Goal: Book appointment/travel/reservation

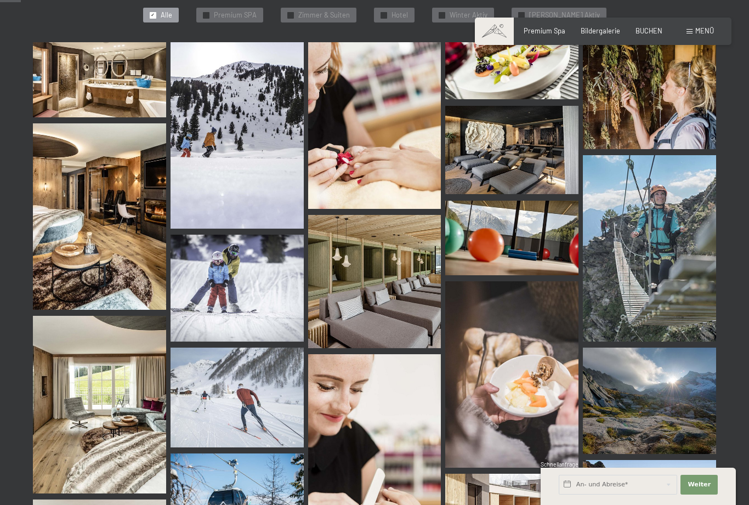
scroll to position [292, 0]
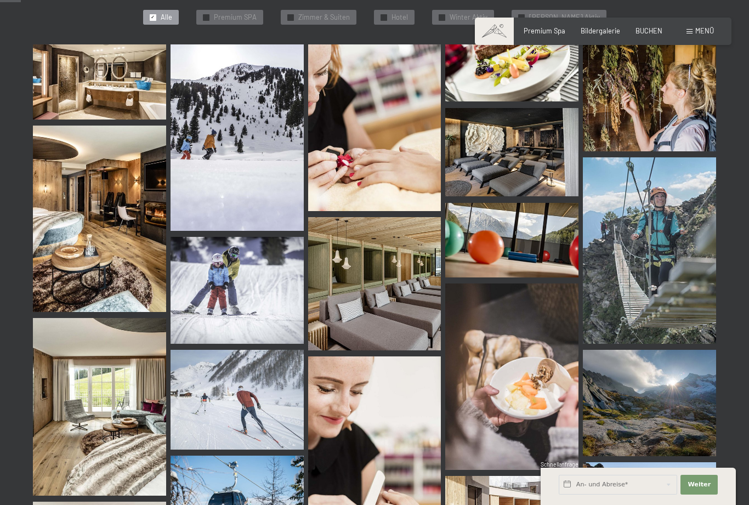
click at [692, 33] on span at bounding box center [689, 31] width 6 height 5
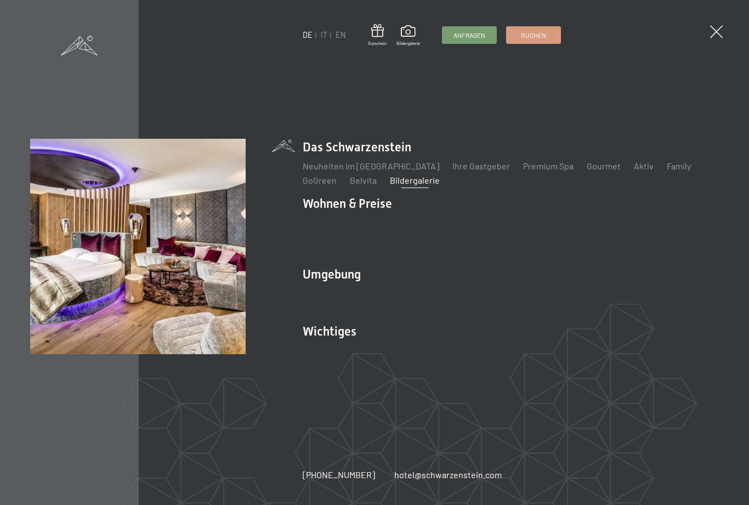
click at [339, 208] on li "Wohnen & Preise Inklusivleistungen Zimmer & Preise Liste Angebote Liste Familie…" at bounding box center [511, 226] width 416 height 62
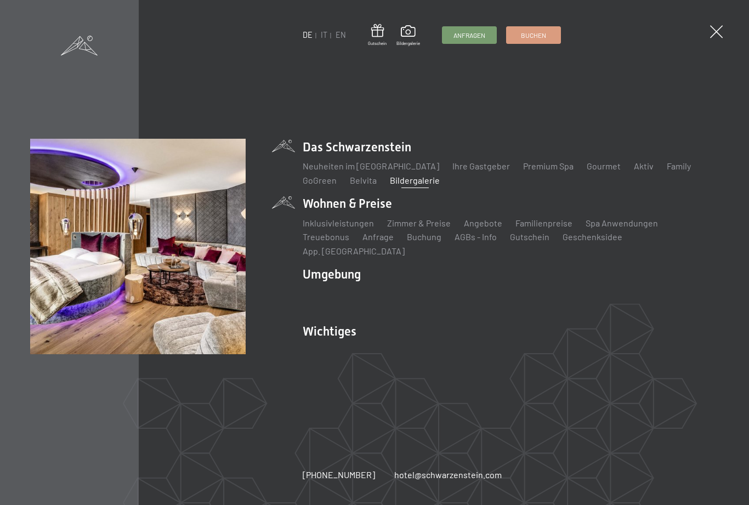
click at [364, 242] on link "Anfrage" at bounding box center [377, 236] width 31 height 10
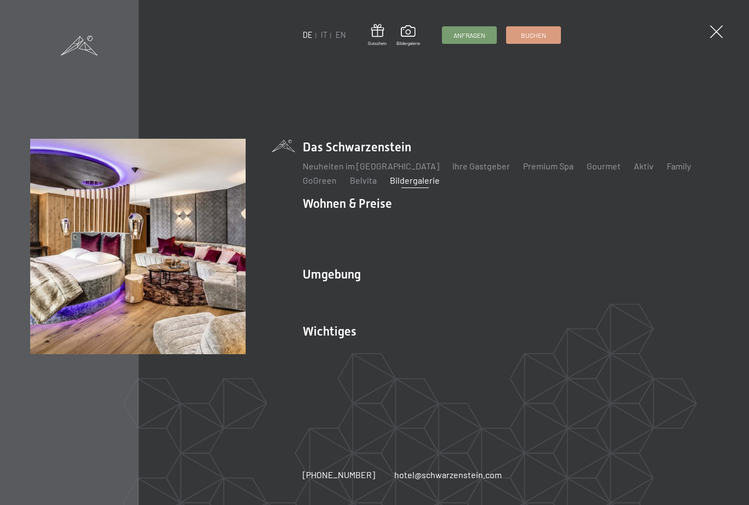
scroll to position [0, 0]
click at [419, 228] on link "Zimmer & Preise" at bounding box center [419, 223] width 64 height 10
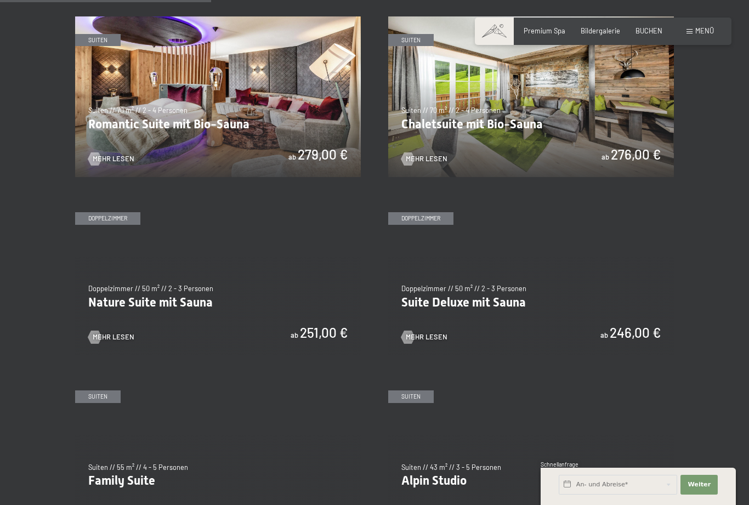
scroll to position [745, 0]
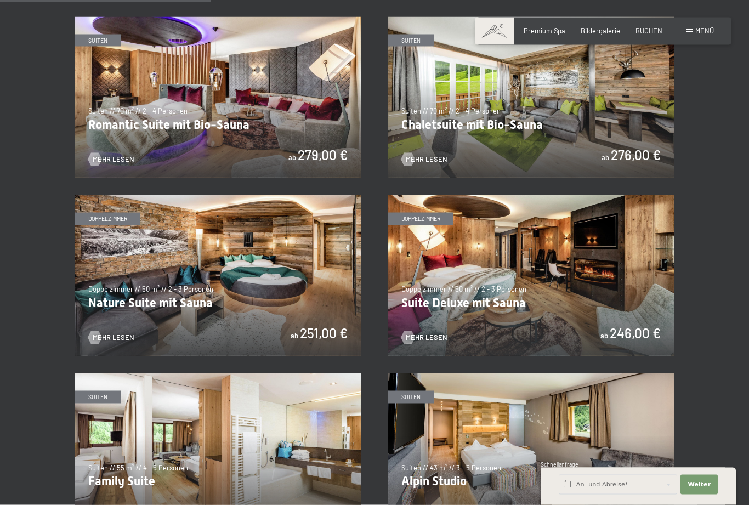
click at [486, 253] on img at bounding box center [531, 275] width 286 height 161
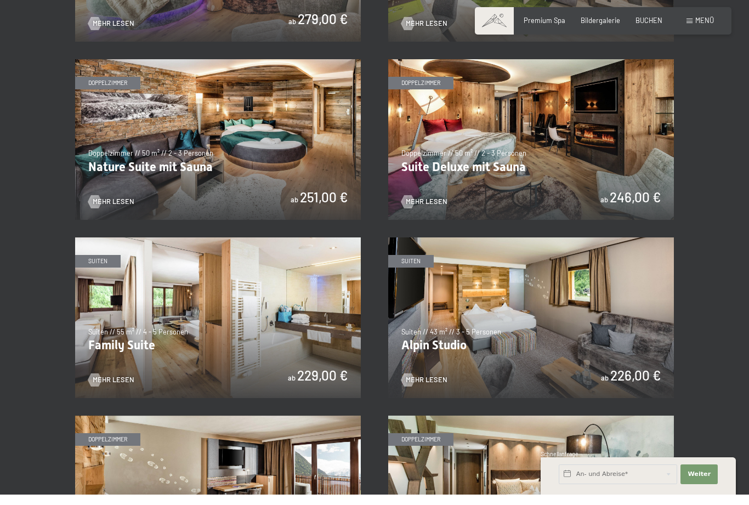
scroll to position [881, 0]
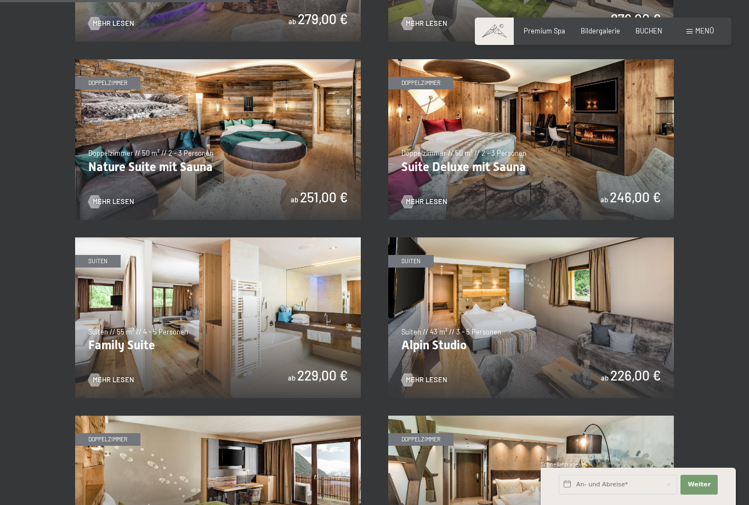
click at [410, 206] on img at bounding box center [531, 139] width 286 height 161
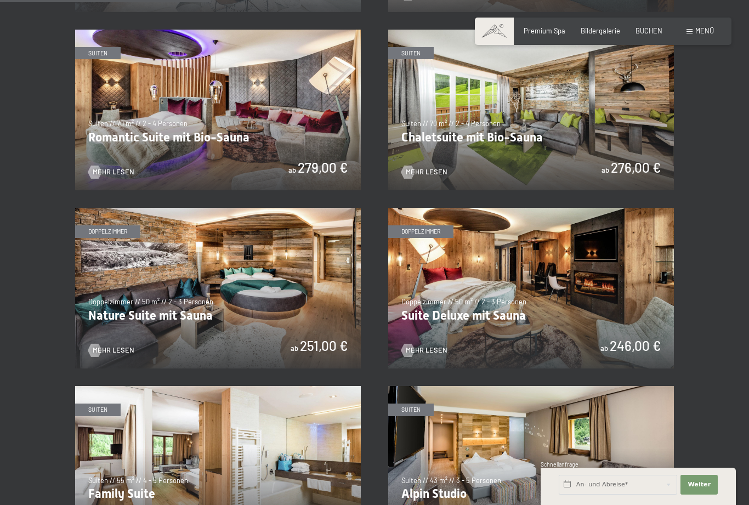
scroll to position [734, 0]
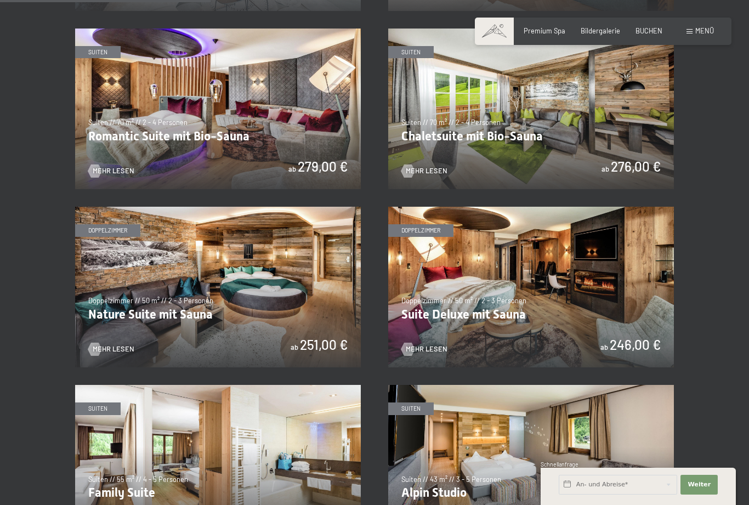
click at [549, 121] on img at bounding box center [531, 109] width 286 height 161
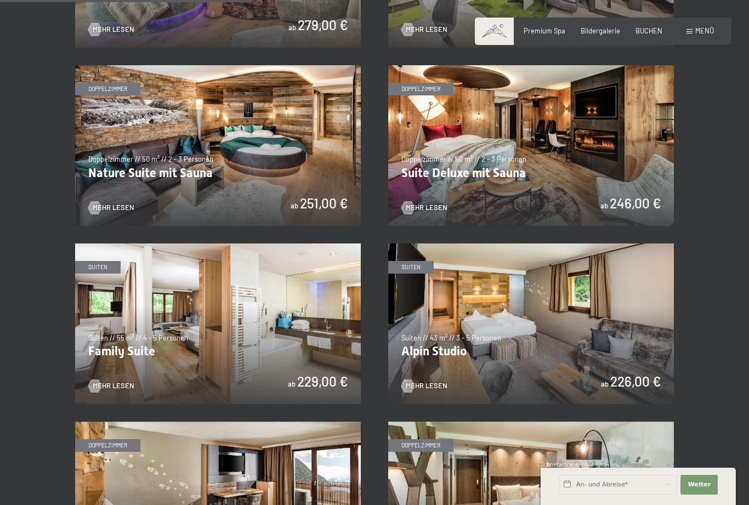
scroll to position [876, 0]
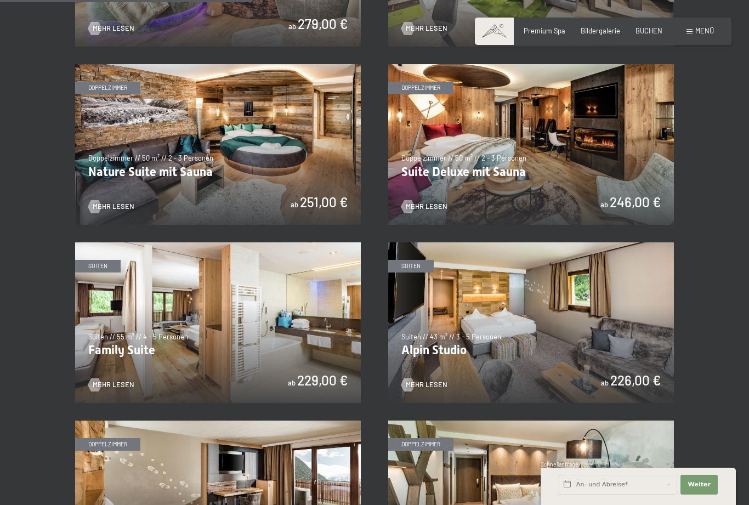
click at [570, 339] on img at bounding box center [531, 322] width 286 height 161
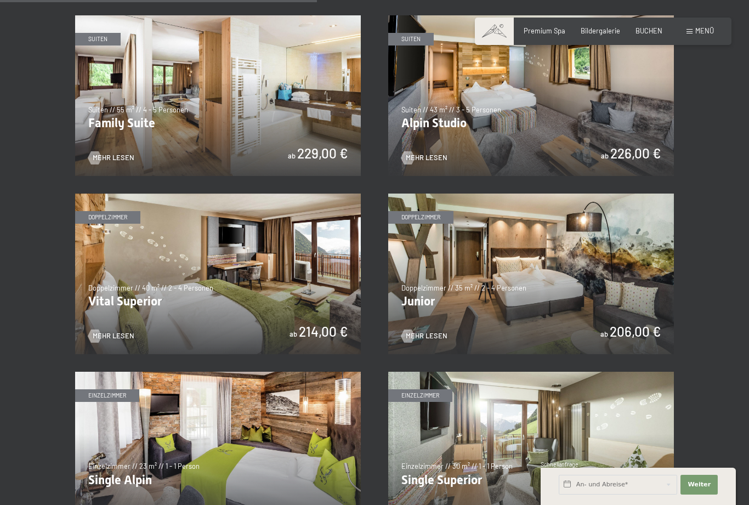
scroll to position [1108, 0]
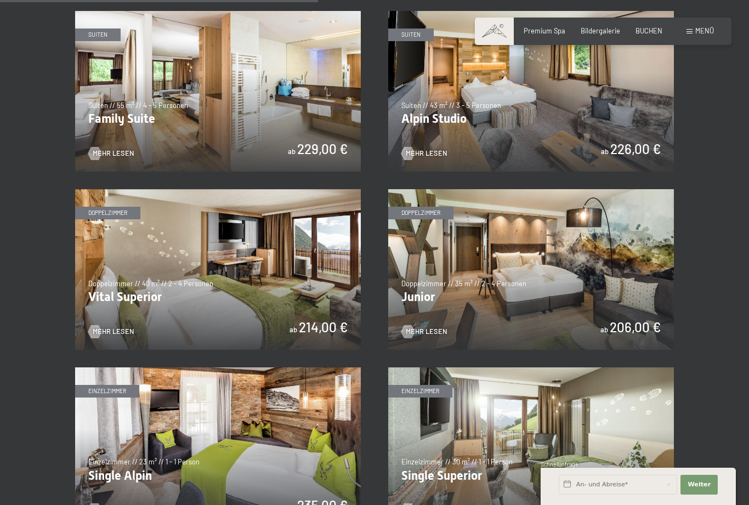
click at [244, 286] on img at bounding box center [218, 269] width 286 height 161
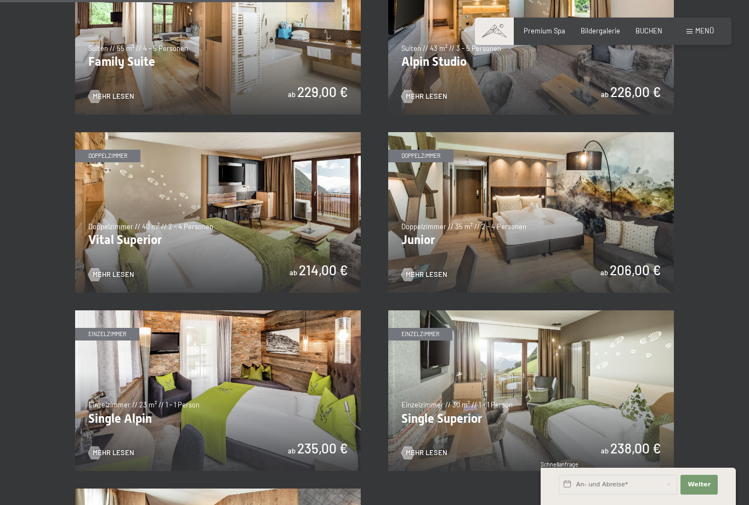
scroll to position [1164, 0]
click at [594, 234] on img at bounding box center [531, 213] width 286 height 161
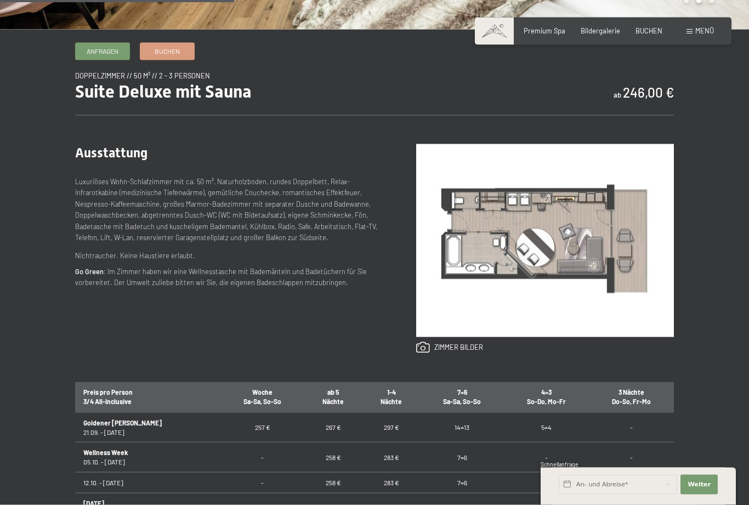
scroll to position [350, 0]
click at [424, 353] on link at bounding box center [449, 347] width 67 height 12
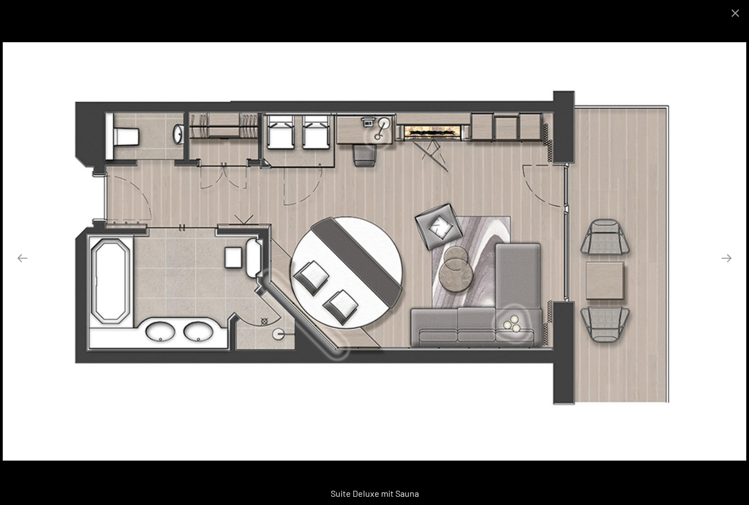
click at [744, 6] on button "Close gallery" at bounding box center [735, 13] width 27 height 26
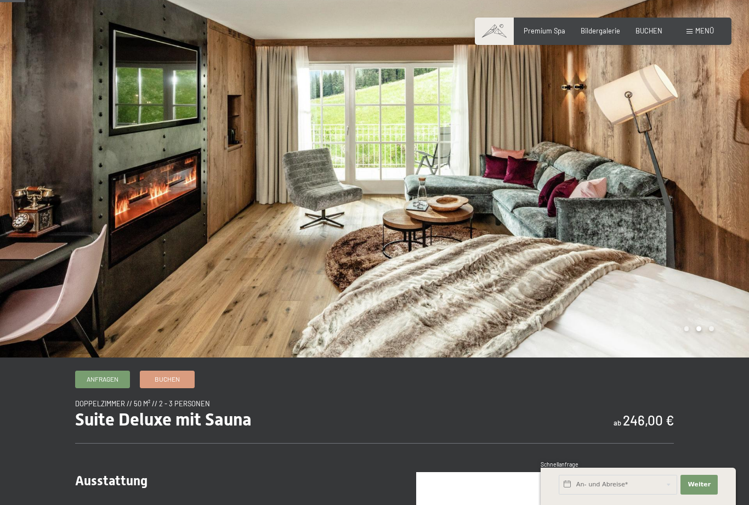
scroll to position [0, 0]
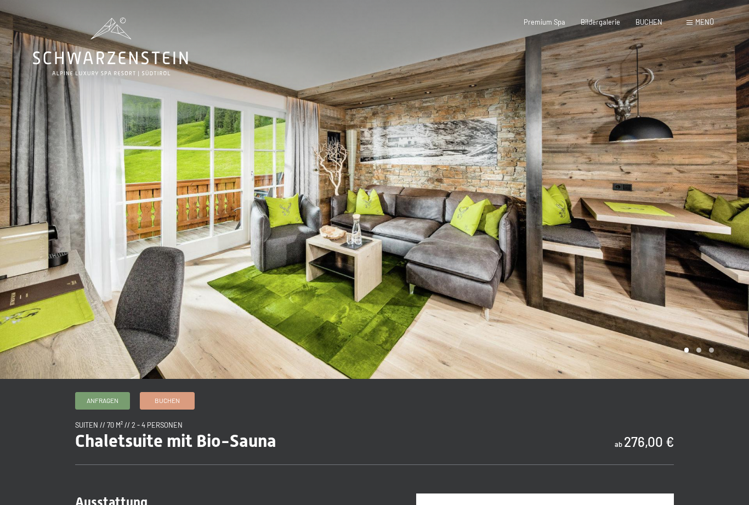
click at [604, 24] on span "Bildergalerie" at bounding box center [600, 22] width 39 height 9
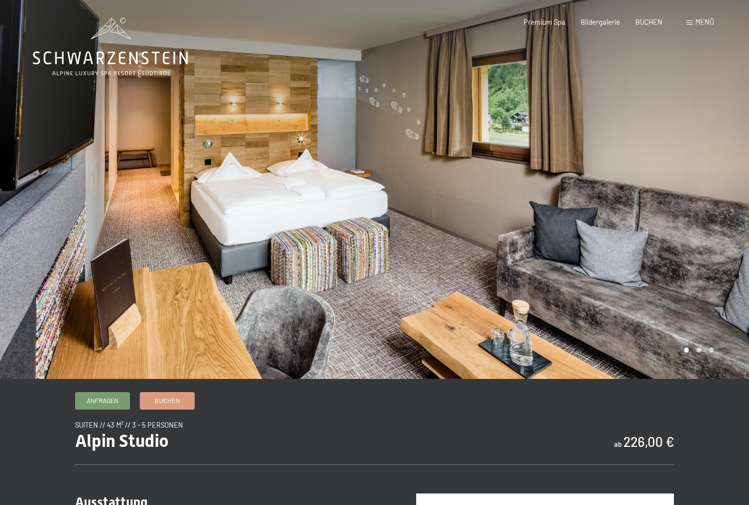
click at [598, 170] on div at bounding box center [561, 189] width 374 height 379
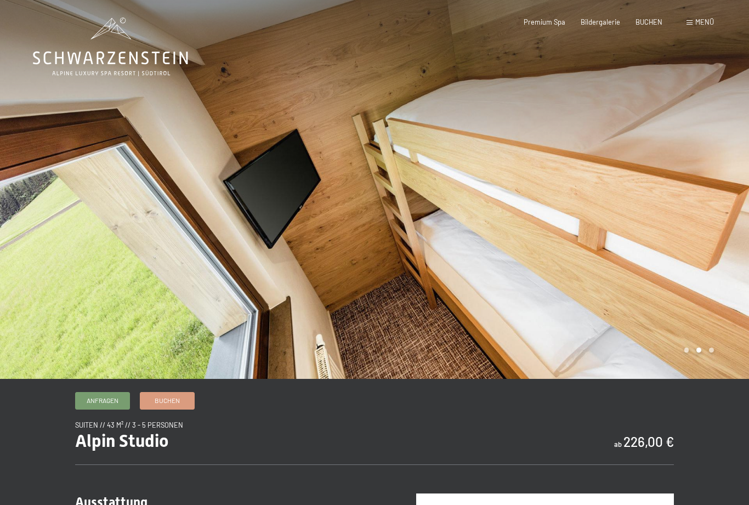
click at [721, 179] on div at bounding box center [561, 189] width 374 height 379
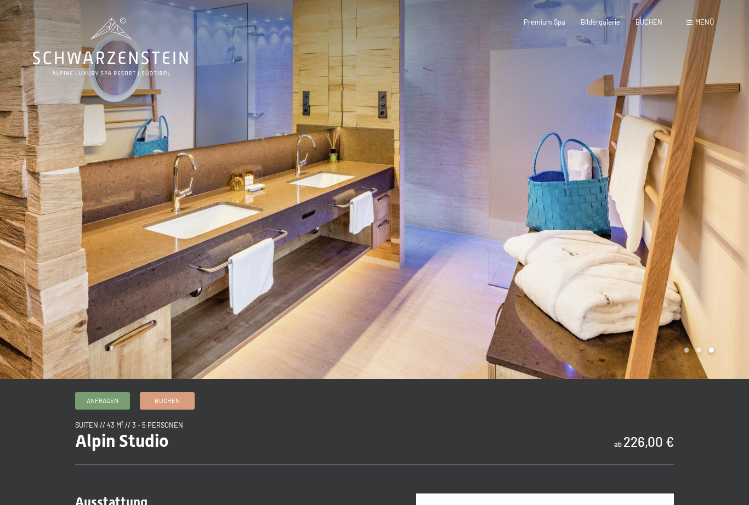
click at [672, 180] on div at bounding box center [561, 189] width 374 height 379
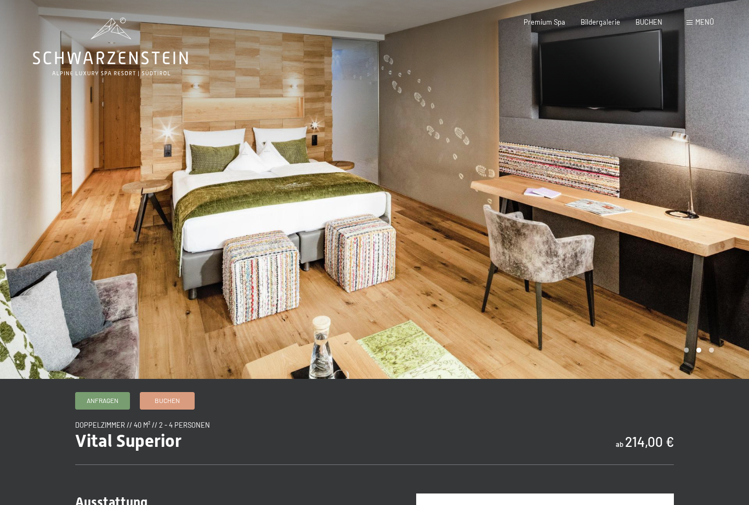
click at [712, 205] on div at bounding box center [561, 189] width 374 height 379
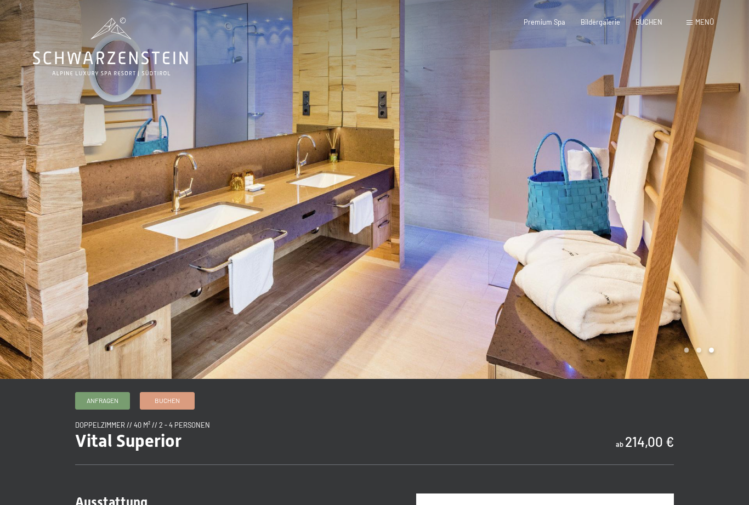
click at [713, 194] on div at bounding box center [561, 189] width 374 height 379
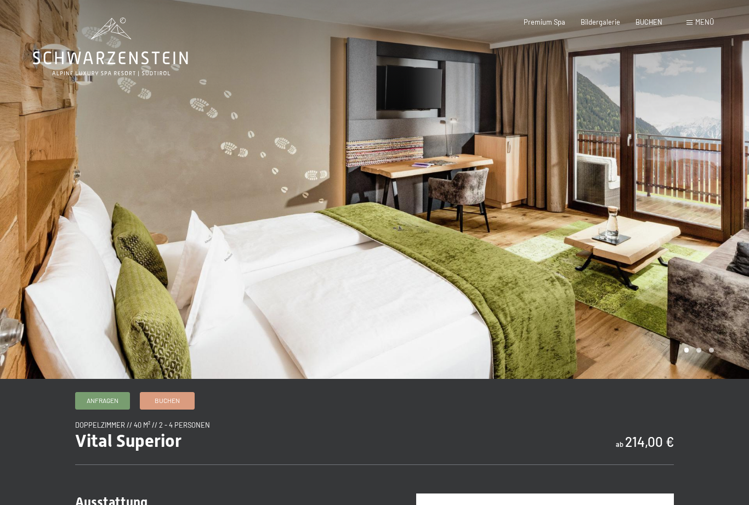
click at [693, 184] on div at bounding box center [561, 189] width 374 height 379
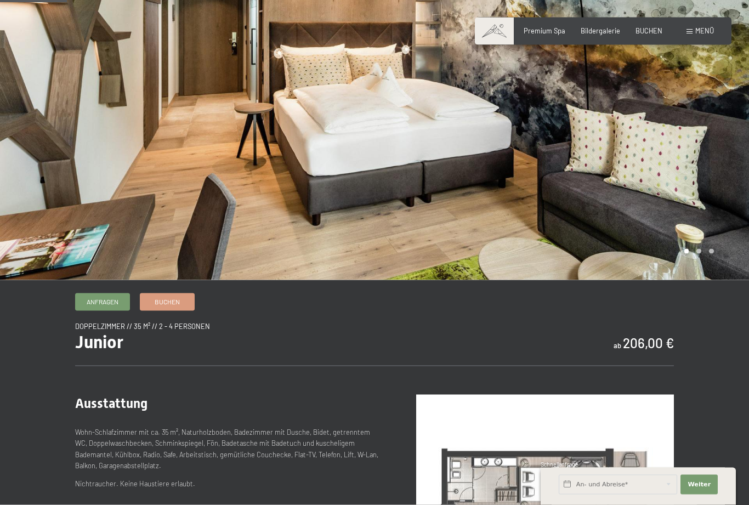
scroll to position [91, 0]
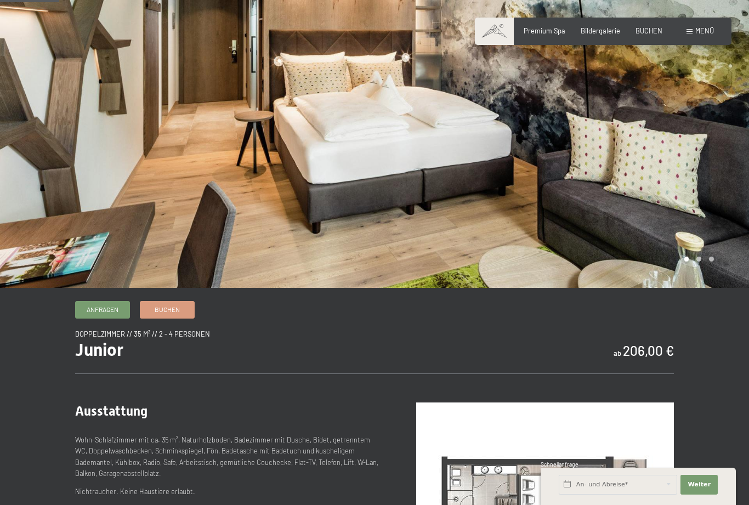
click at [708, 168] on div at bounding box center [561, 98] width 374 height 379
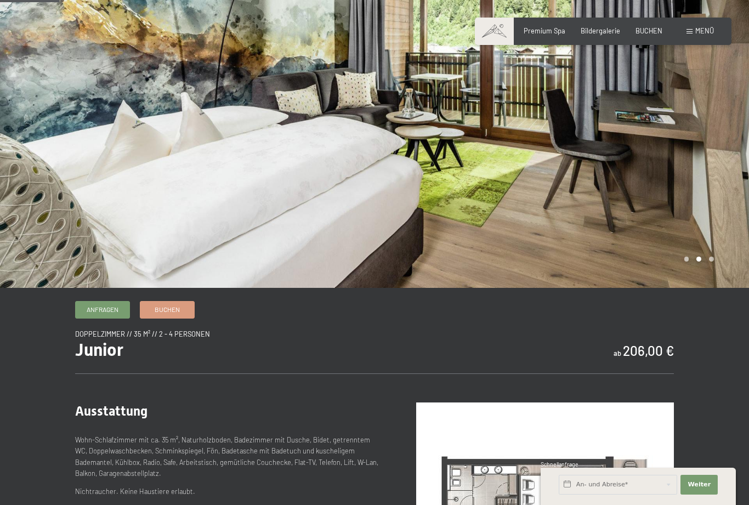
click at [707, 174] on div at bounding box center [561, 98] width 374 height 379
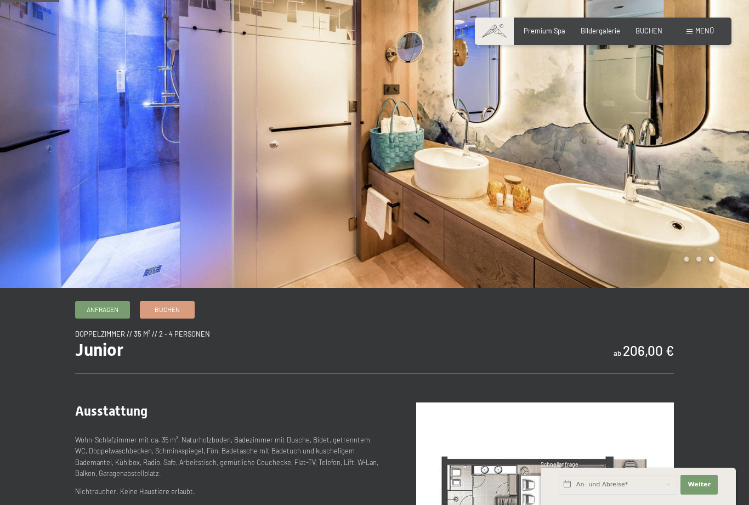
click at [703, 179] on div at bounding box center [561, 98] width 374 height 379
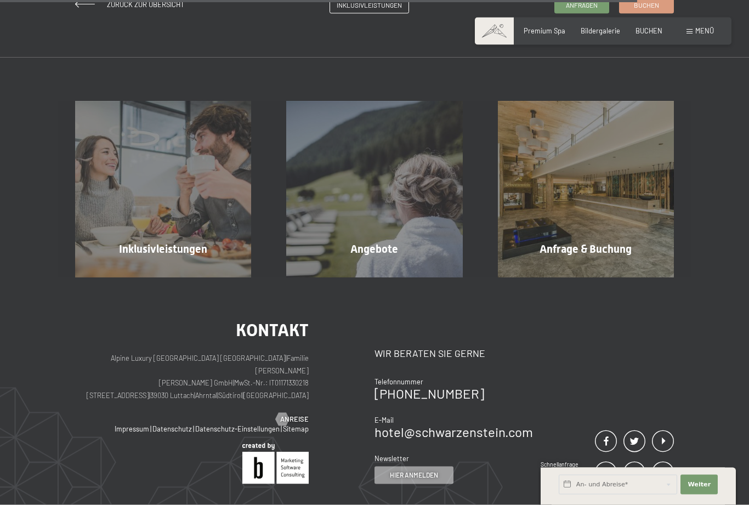
scroll to position [983, 0]
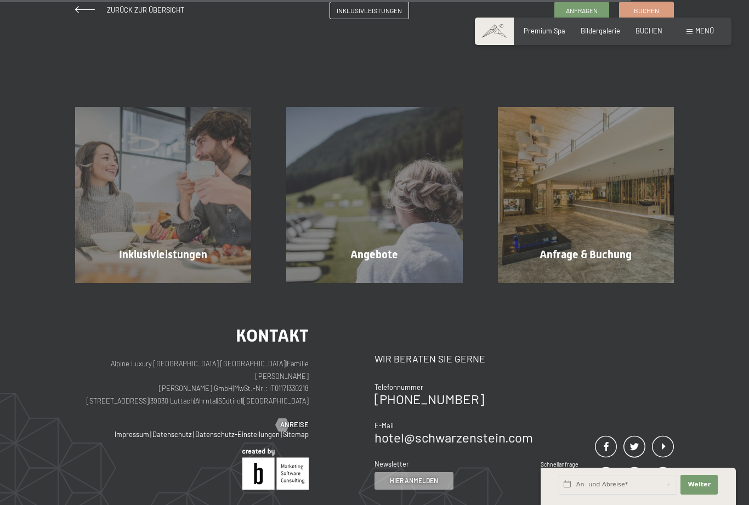
click at [408, 276] on div "Angebote Mehr erfahren" at bounding box center [374, 195] width 211 height 176
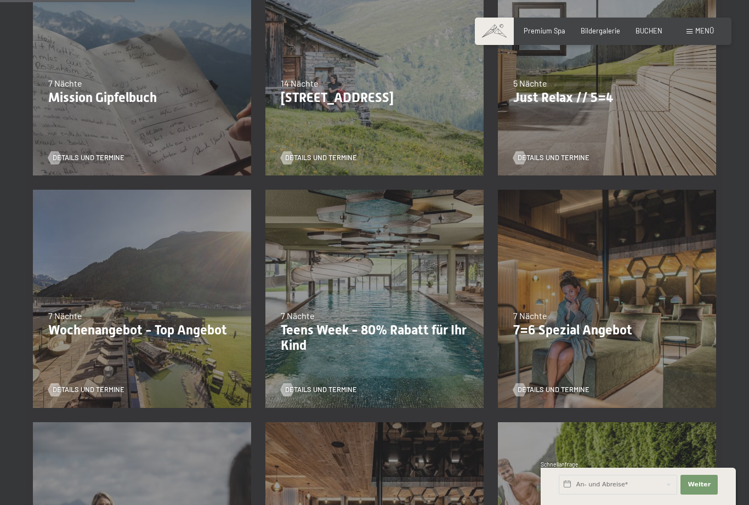
scroll to position [316, 0]
click at [82, 392] on span "Details und Termine" at bounding box center [89, 389] width 72 height 10
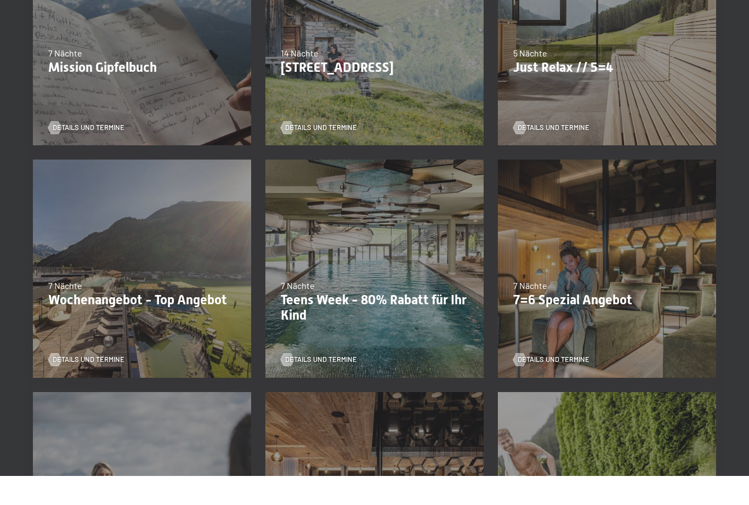
scroll to position [0, 0]
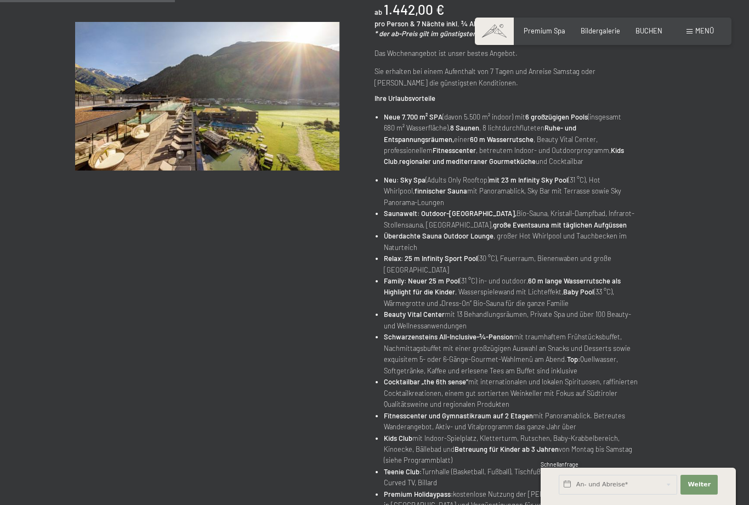
scroll to position [212, 0]
click at [685, 249] on div "Angebot wechseln (15 / 16) [DATE]–[DATE] • 14.05.–[DATE] • [DATE]–[DATE] Wochen…" at bounding box center [374, 272] width 665 height 704
click at [620, 495] on input "text" at bounding box center [618, 485] width 118 height 20
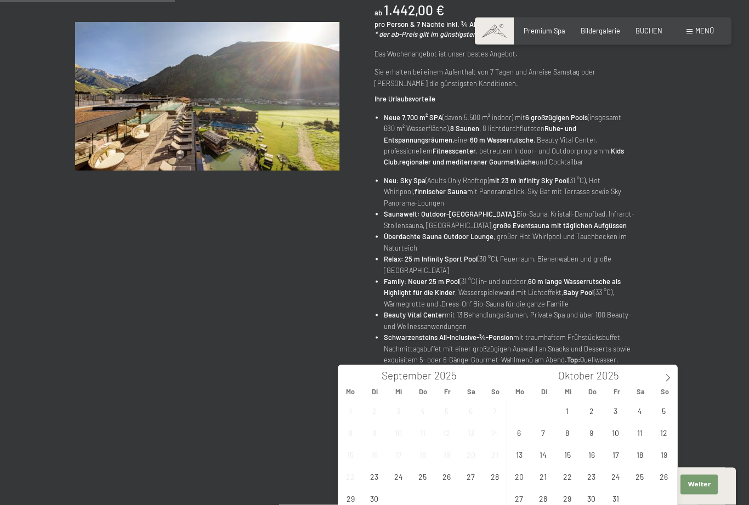
scroll to position [212, 0]
click at [665, 409] on span "5" at bounding box center [663, 410] width 21 height 21
click at [643, 436] on span "11" at bounding box center [639, 432] width 21 height 21
type input "So. [DATE] - [DATE]"
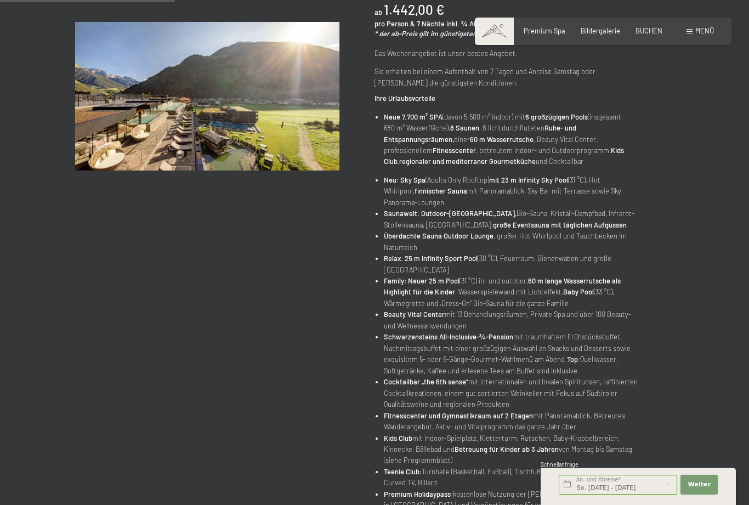
click at [700, 489] on span "Weiter" at bounding box center [699, 484] width 23 height 9
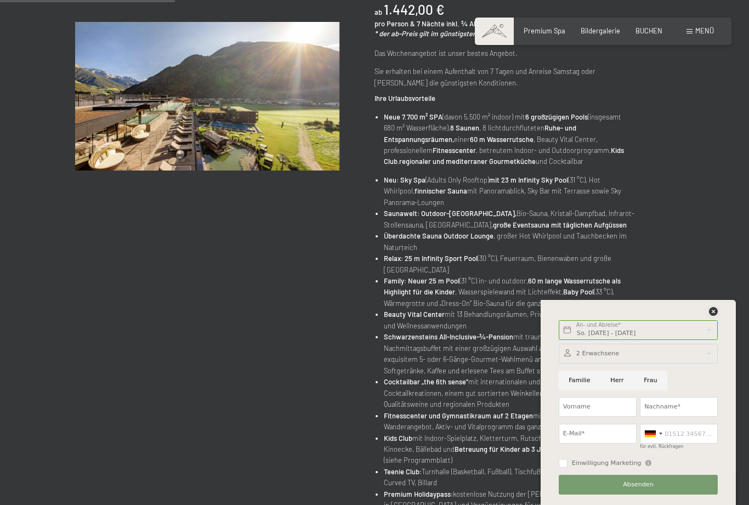
click at [711, 316] on icon at bounding box center [713, 311] width 9 height 9
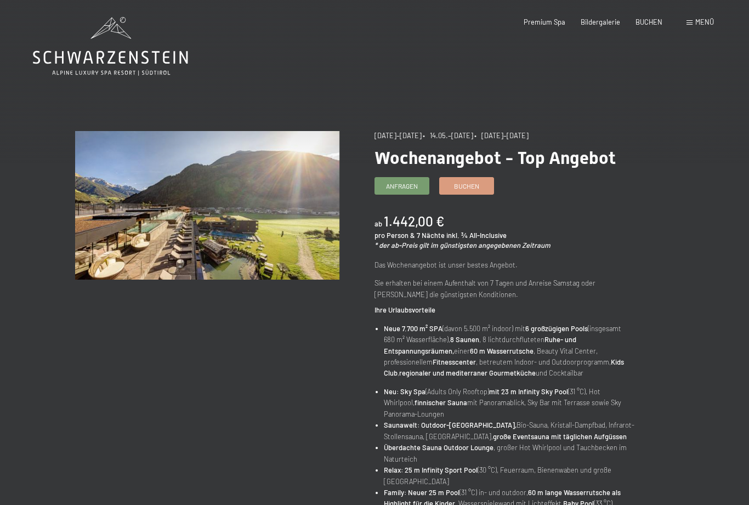
scroll to position [0, 0]
